Goal: Task Accomplishment & Management: Use online tool/utility

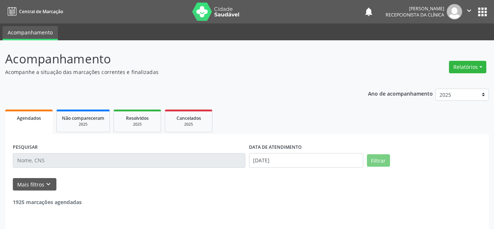
select select "8"
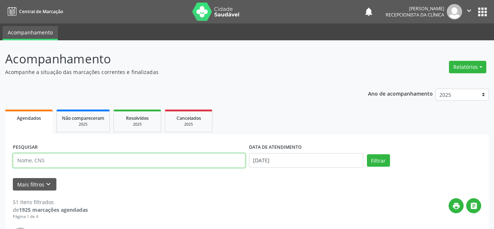
click at [96, 158] on input "text" at bounding box center [129, 160] width 232 height 15
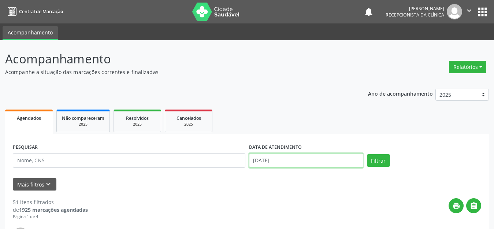
click at [315, 159] on input "[DATE]" at bounding box center [306, 160] width 114 height 15
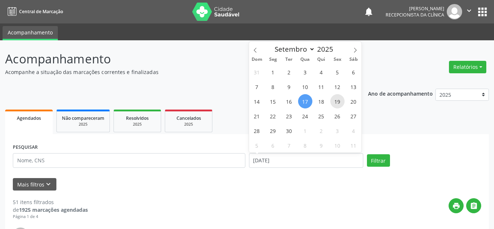
click at [335, 101] on span "19" at bounding box center [337, 101] width 14 height 14
type input "[DATE]"
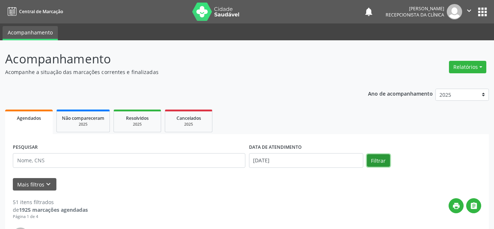
click at [376, 160] on button "Filtrar" at bounding box center [378, 160] width 23 height 12
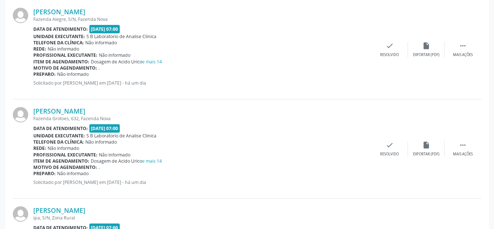
scroll to position [110, 0]
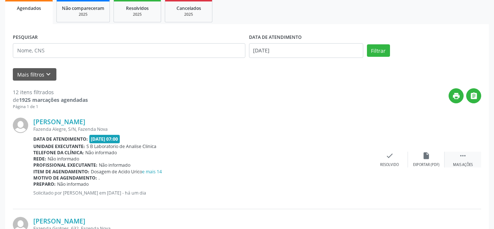
click at [466, 161] on div " Mais ações" at bounding box center [462, 159] width 37 height 16
click at [346, 160] on div "print Imprimir" at bounding box center [352, 159] width 37 height 16
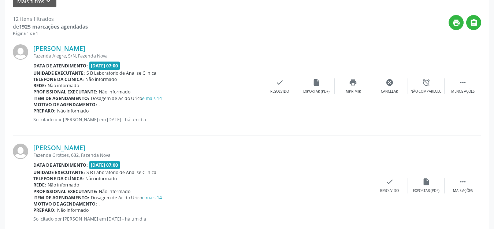
scroll to position [256, 0]
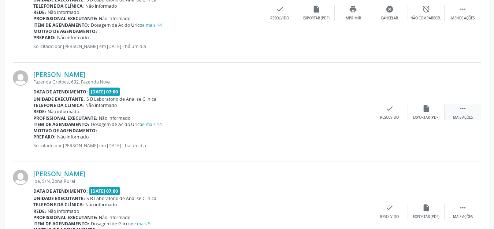
click at [465, 113] on div " Mais ações" at bounding box center [462, 112] width 37 height 16
click at [352, 114] on div "print Imprimir" at bounding box center [352, 112] width 37 height 16
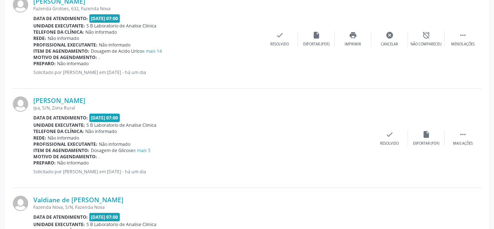
scroll to position [366, 0]
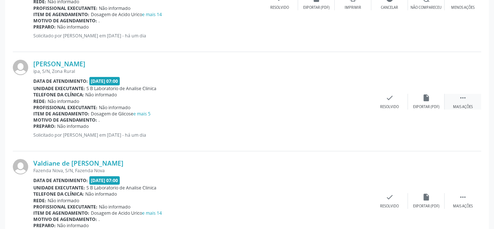
click at [448, 106] on div " Mais ações" at bounding box center [462, 102] width 37 height 16
click at [357, 104] on div "Imprimir" at bounding box center [352, 106] width 16 height 5
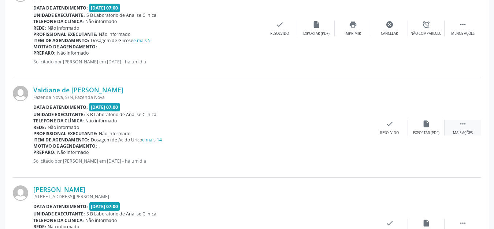
click at [465, 126] on icon "" at bounding box center [462, 124] width 8 height 8
click at [354, 124] on icon "print" at bounding box center [353, 124] width 8 height 8
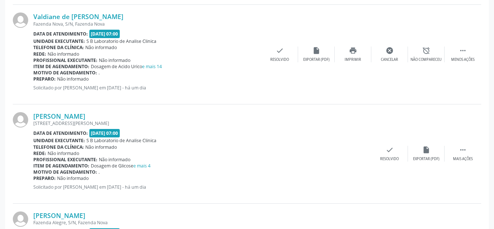
scroll to position [549, 0]
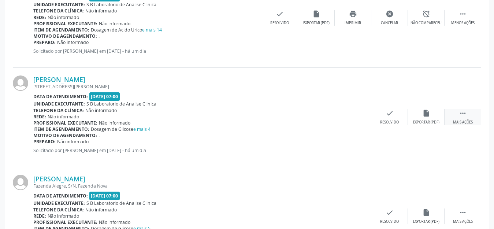
drag, startPoint x: 467, startPoint y: 117, endPoint x: 462, endPoint y: 118, distance: 4.9
click at [467, 117] on div " Mais ações" at bounding box center [462, 117] width 37 height 16
click at [351, 116] on icon "print" at bounding box center [353, 113] width 8 height 8
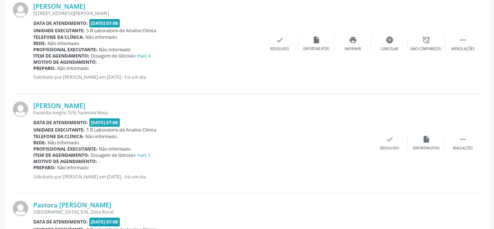
scroll to position [659, 0]
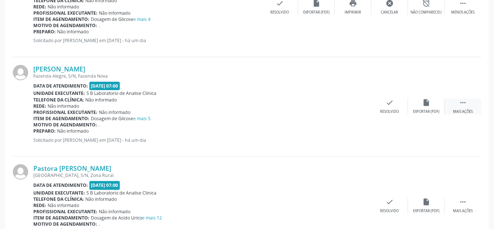
click at [463, 109] on div "Mais ações" at bounding box center [463, 111] width 20 height 5
click at [353, 107] on div "print Imprimir" at bounding box center [352, 106] width 37 height 16
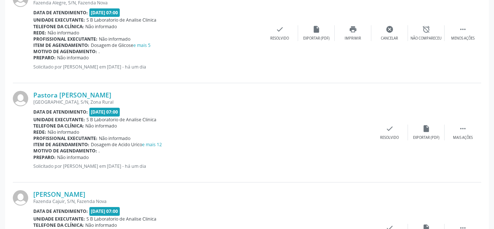
scroll to position [695, 0]
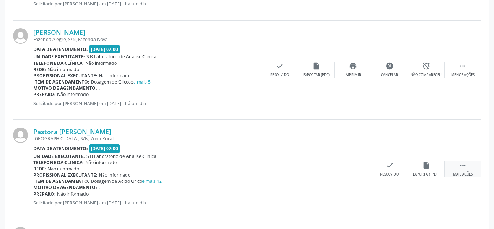
click at [458, 165] on div " Mais ações" at bounding box center [462, 169] width 37 height 16
click at [356, 176] on div "Imprimir" at bounding box center [352, 174] width 16 height 5
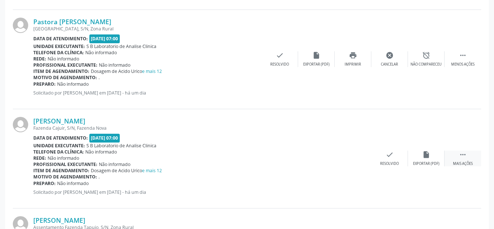
click at [464, 158] on div " Mais ações" at bounding box center [462, 158] width 37 height 16
click at [352, 156] on icon "print" at bounding box center [353, 154] width 8 height 8
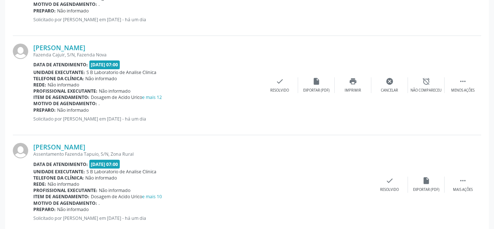
scroll to position [915, 0]
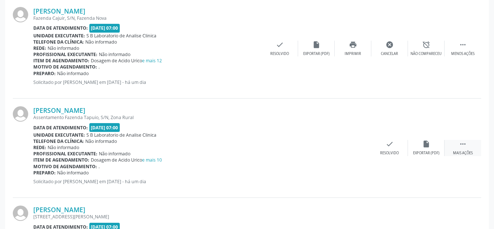
click at [458, 150] on div "Mais ações" at bounding box center [463, 152] width 20 height 5
click at [353, 147] on icon "print" at bounding box center [353, 144] width 8 height 8
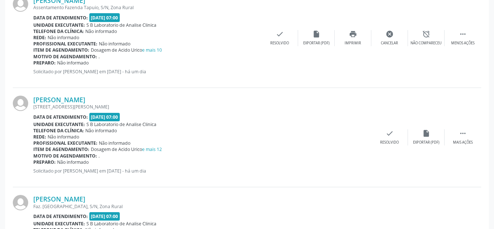
scroll to position [1098, 0]
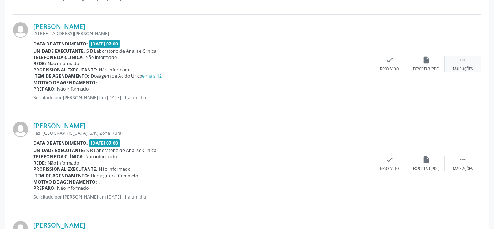
click at [468, 70] on div "Mais ações" at bounding box center [463, 69] width 20 height 5
click at [351, 59] on icon "print" at bounding box center [353, 60] width 8 height 8
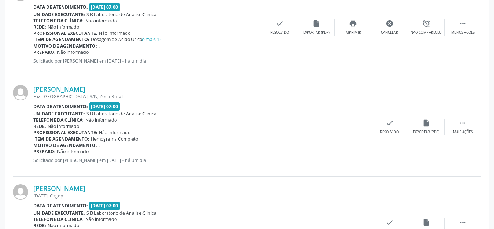
scroll to position [1171, 0]
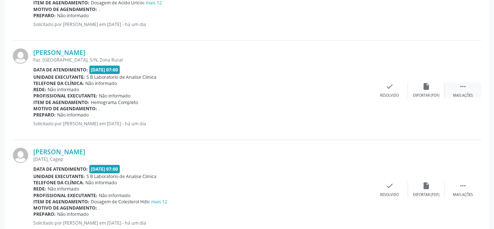
click at [466, 93] on div "Mais ações" at bounding box center [463, 95] width 20 height 5
click at [352, 87] on icon "print" at bounding box center [353, 86] width 8 height 8
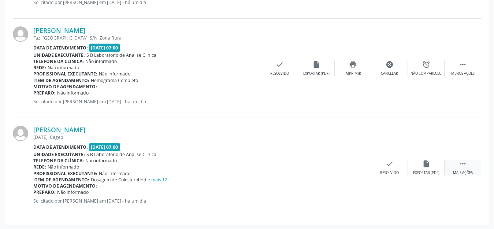
click at [465, 164] on icon "" at bounding box center [462, 164] width 8 height 8
click at [353, 166] on icon "print" at bounding box center [353, 164] width 8 height 8
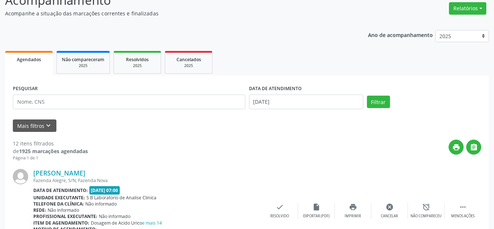
scroll to position [0, 0]
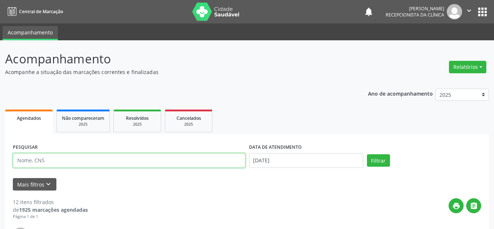
click at [145, 162] on input "text" at bounding box center [129, 160] width 232 height 15
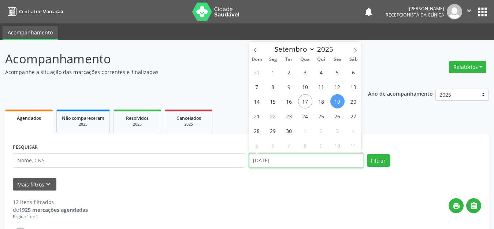
click at [289, 164] on input "[DATE]" at bounding box center [306, 160] width 114 height 15
click at [274, 73] on span "1" at bounding box center [273, 72] width 14 height 14
type input "[DATE]"
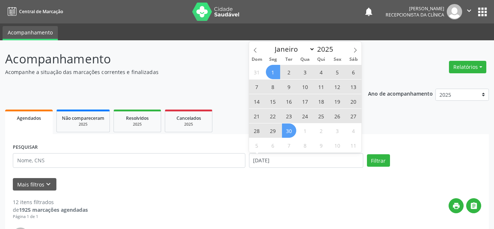
click at [291, 132] on span "30" at bounding box center [289, 130] width 14 height 14
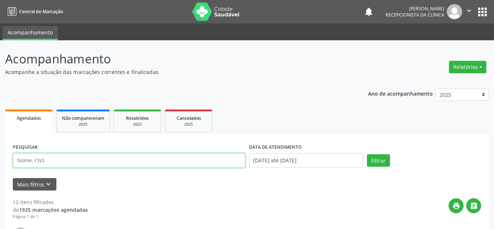
click at [206, 164] on input "text" at bounding box center [129, 160] width 232 height 15
click at [367, 154] on button "Filtrar" at bounding box center [378, 160] width 23 height 12
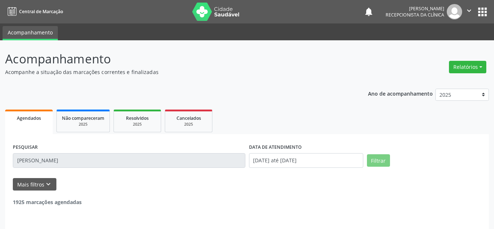
click at [44, 160] on input "[PERSON_NAME]" at bounding box center [129, 160] width 232 height 15
click at [40, 160] on input "[PERSON_NAME]" at bounding box center [129, 160] width 232 height 15
click at [48, 161] on input "[PERSON_NAME]" at bounding box center [129, 160] width 232 height 15
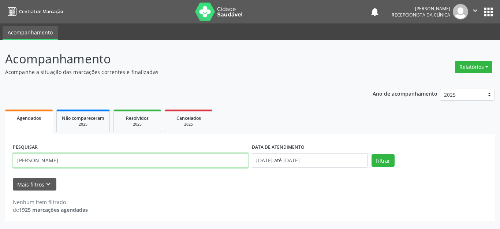
click at [55, 160] on input "[PERSON_NAME]" at bounding box center [130, 160] width 235 height 15
type input "[PERSON_NAME]"
click at [371, 154] on button "Filtrar" at bounding box center [382, 160] width 23 height 12
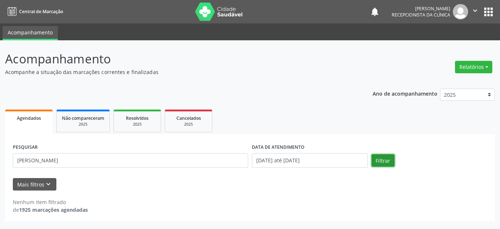
click at [384, 157] on button "Filtrar" at bounding box center [382, 160] width 23 height 12
click at [372, 160] on button "Filtrar" at bounding box center [382, 160] width 23 height 12
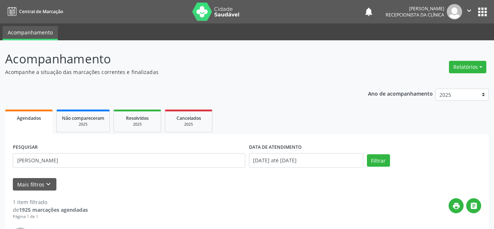
scroll to position [102, 0]
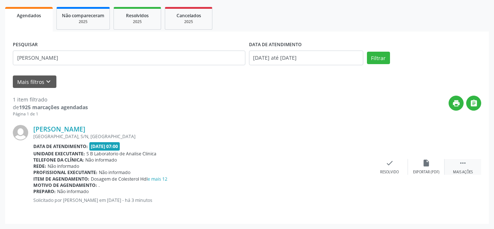
click at [454, 168] on div " Mais ações" at bounding box center [462, 167] width 37 height 16
click at [351, 164] on icon "print" at bounding box center [353, 163] width 8 height 8
